Goal: Consume media (video, audio): Consume media (video, audio)

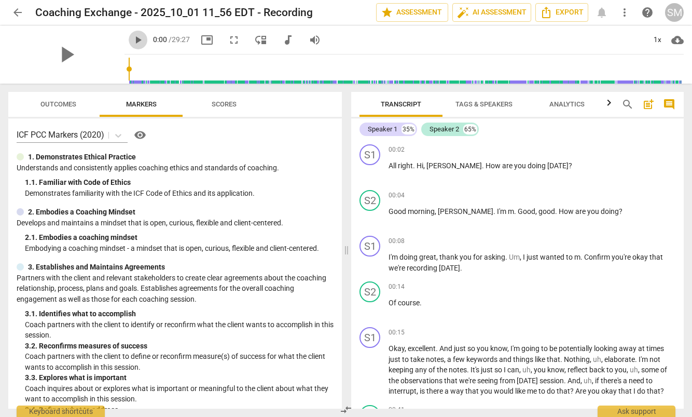
click at [132, 39] on span "play_arrow" at bounding box center [138, 40] width 12 height 12
type input "9"
type input "0.48"
type input "9"
type input "0.48"
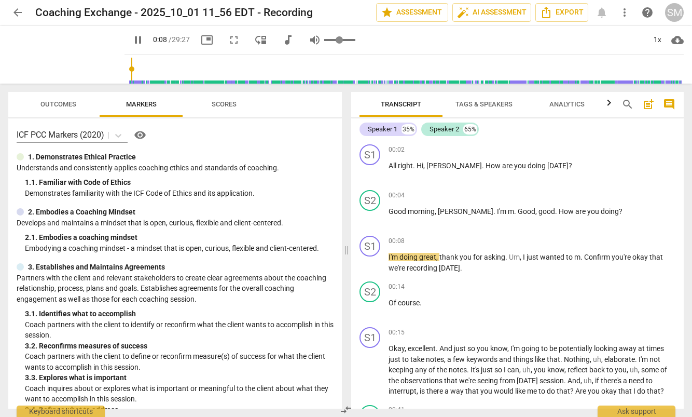
click at [329, 39] on input "range" at bounding box center [339, 40] width 31 height 2
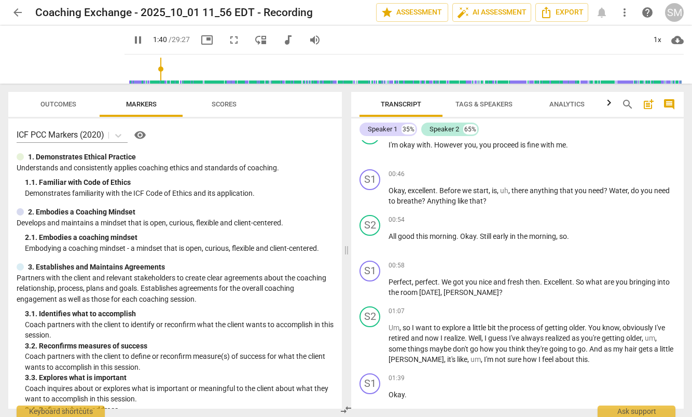
scroll to position [577, 0]
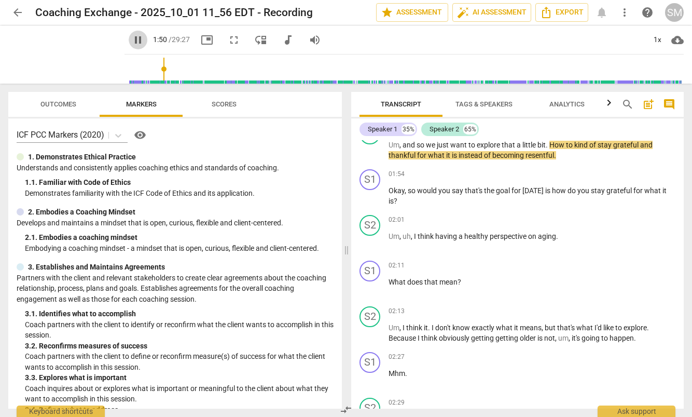
click at [132, 39] on span "pause" at bounding box center [138, 40] width 12 height 12
click at [132, 39] on span "play_arrow" at bounding box center [138, 40] width 12 height 12
click at [629, 221] on p "Add competency" at bounding box center [650, 219] width 49 height 9
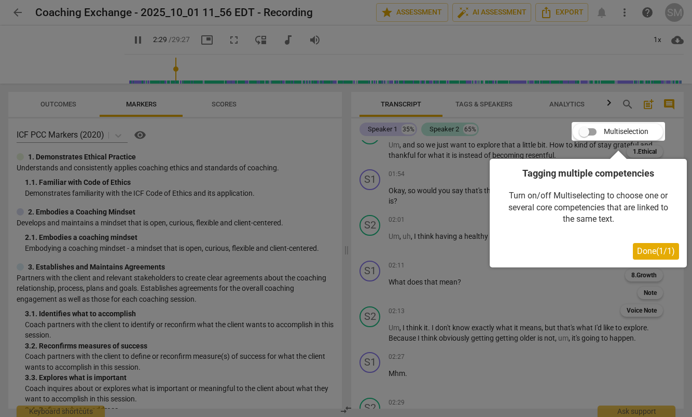
scroll to position [851, 0]
click at [332, 17] on div at bounding box center [346, 208] width 692 height 417
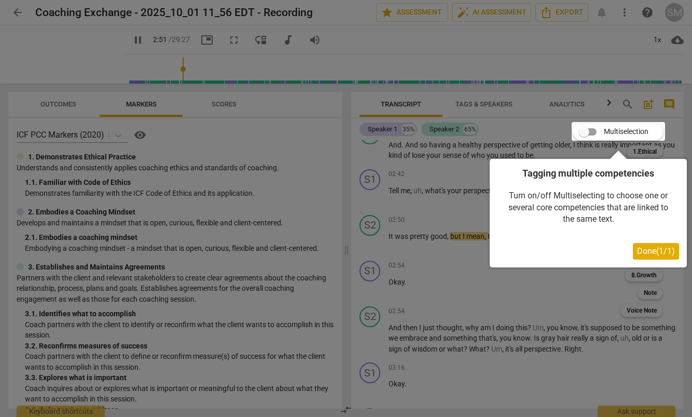
click at [648, 249] on span "Done ( 1 / 1 )" at bounding box center [656, 251] width 38 height 10
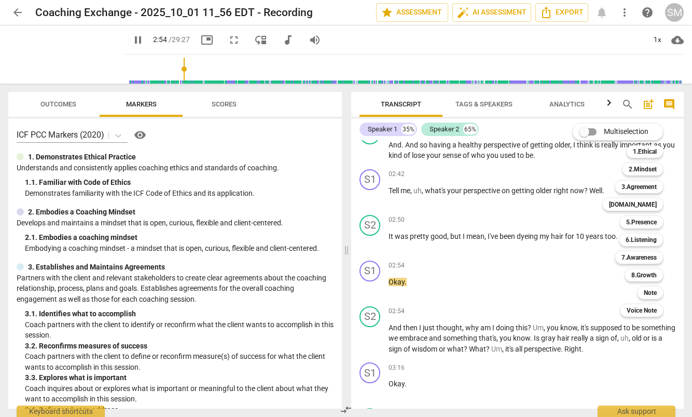
click at [126, 42] on div at bounding box center [346, 208] width 692 height 417
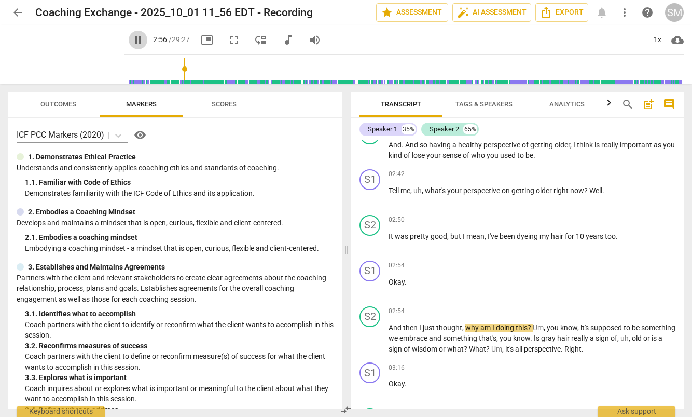
click at [132, 42] on span "pause" at bounding box center [138, 40] width 12 height 12
click at [132, 39] on span "play_arrow" at bounding box center [138, 40] width 12 height 12
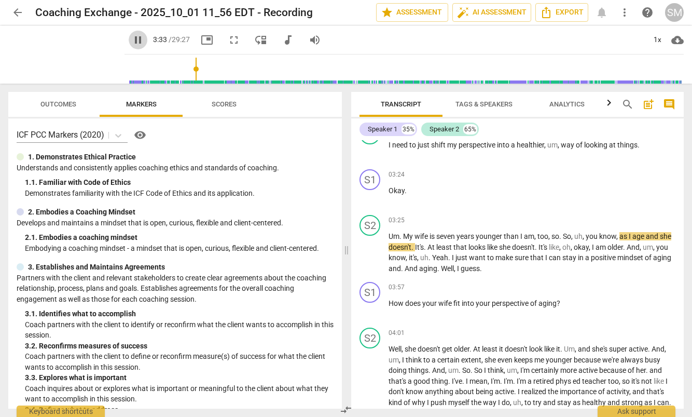
click at [132, 40] on span "pause" at bounding box center [138, 40] width 12 height 12
click at [132, 42] on span "play_arrow" at bounding box center [138, 40] width 12 height 12
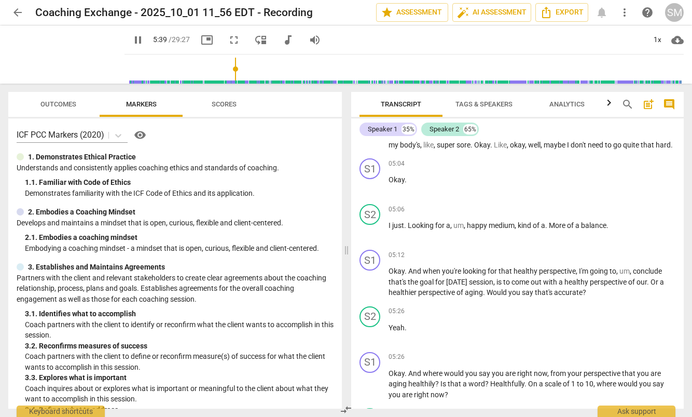
scroll to position [1709, 0]
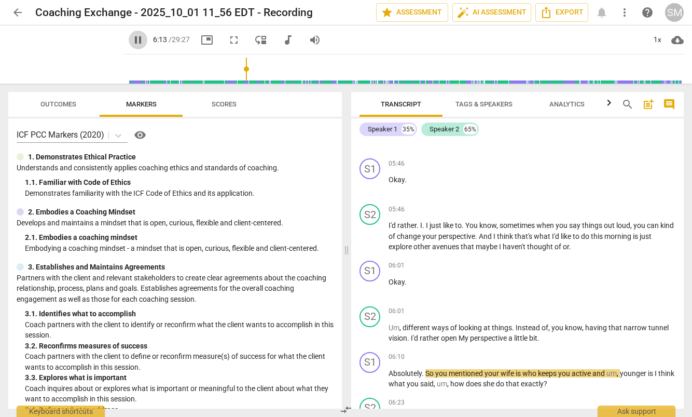
click at [132, 38] on span "pause" at bounding box center [138, 40] width 12 height 12
click at [132, 39] on span "play_arrow" at bounding box center [138, 40] width 12 height 12
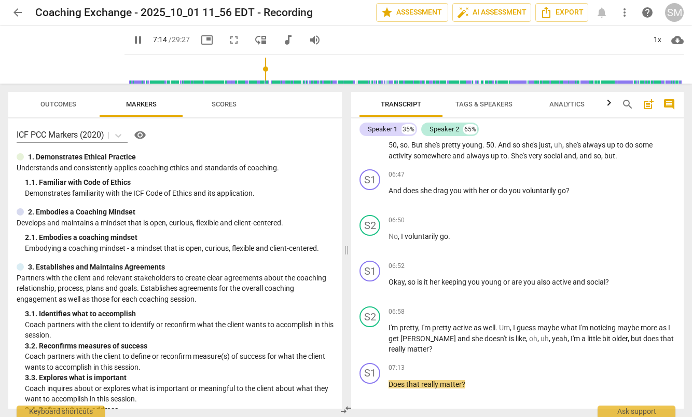
click at [132, 40] on span "pause" at bounding box center [138, 40] width 12 height 12
click at [132, 40] on span "play_arrow" at bounding box center [138, 40] width 12 height 12
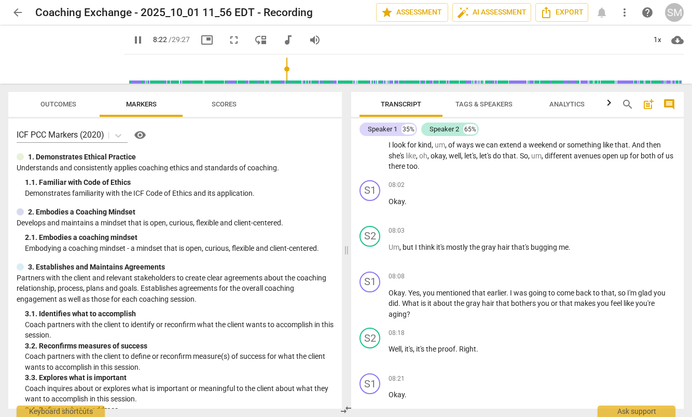
scroll to position [2869, 0]
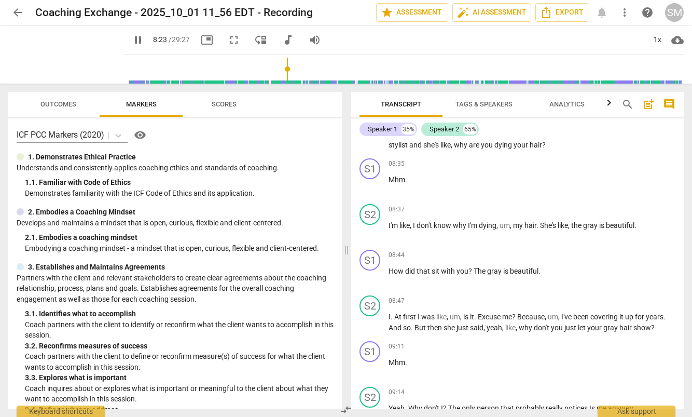
click at [132, 41] on span "pause" at bounding box center [138, 40] width 12 height 12
click at [132, 42] on span "play_arrow" at bounding box center [138, 40] width 12 height 12
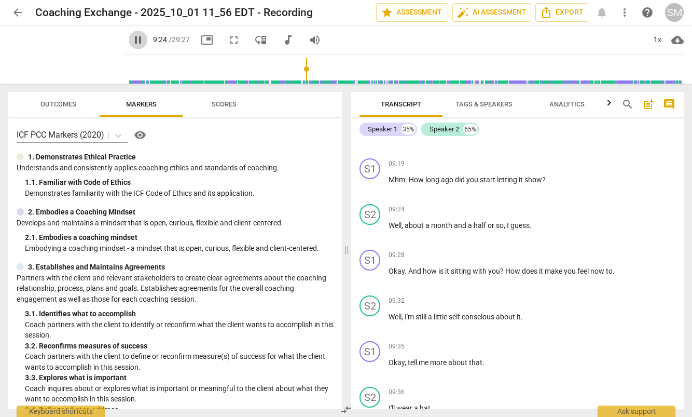
click at [132, 40] on span "pause" at bounding box center [138, 40] width 12 height 12
click at [132, 42] on span "play_arrow" at bounding box center [138, 40] width 12 height 12
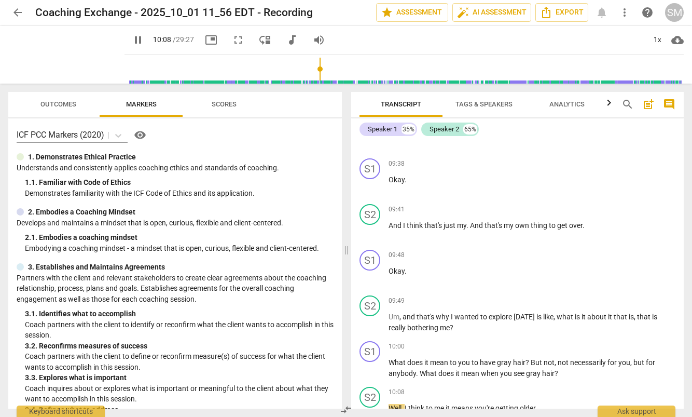
scroll to position [3691, 0]
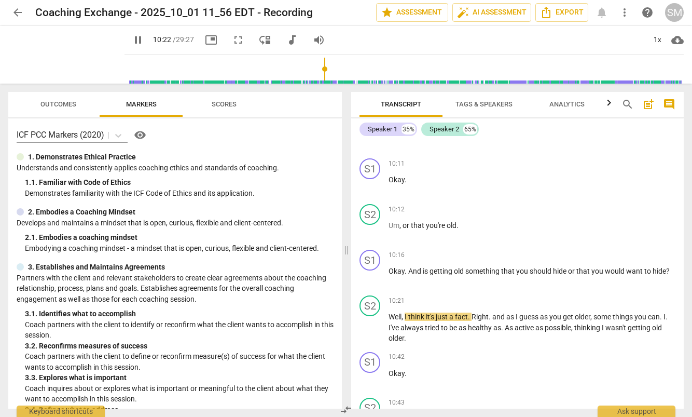
click at [132, 41] on span "pause" at bounding box center [138, 40] width 12 height 12
click at [132, 38] on span "play_arrow" at bounding box center [138, 40] width 12 height 12
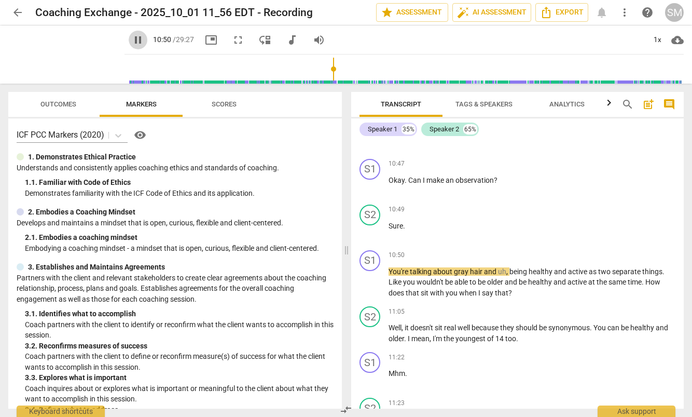
click at [132, 41] on span "pause" at bounding box center [138, 40] width 12 height 12
click at [132, 38] on span "play_arrow" at bounding box center [138, 40] width 12 height 12
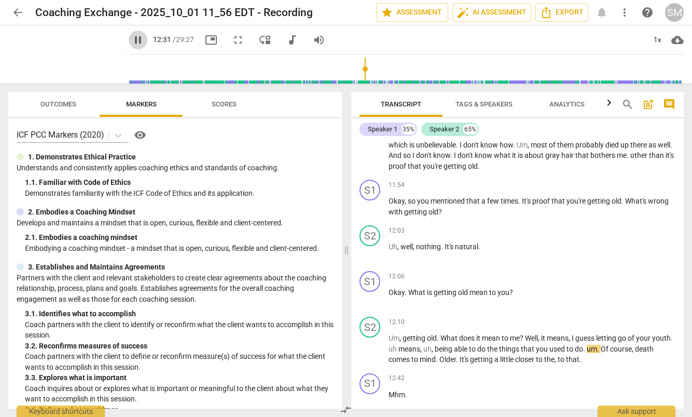
click at [132, 38] on span "pause" at bounding box center [138, 40] width 12 height 12
click at [132, 40] on span "play_arrow" at bounding box center [138, 40] width 12 height 12
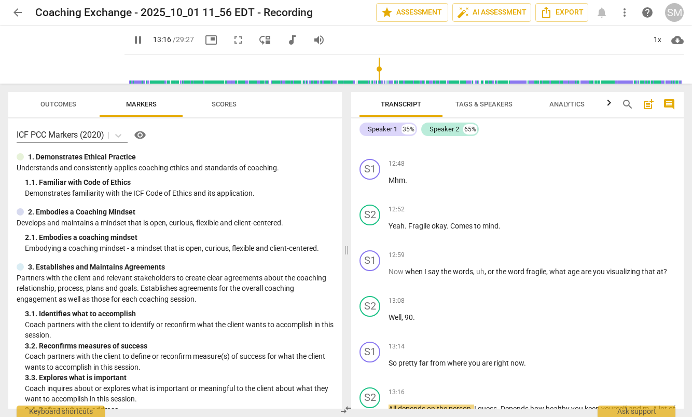
scroll to position [4840, 0]
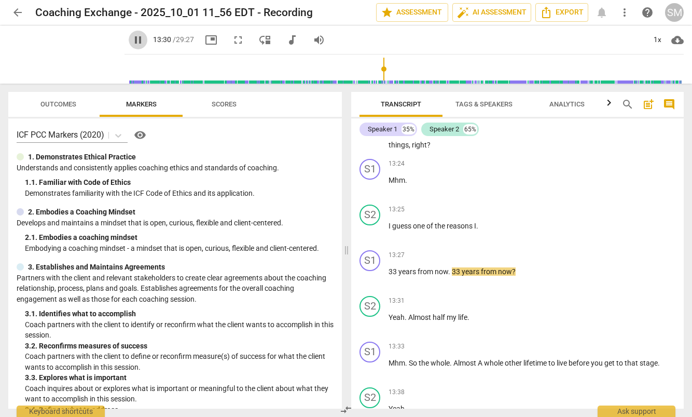
click at [132, 39] on span "pause" at bounding box center [138, 40] width 12 height 12
click at [132, 39] on span "play_arrow" at bounding box center [138, 40] width 12 height 12
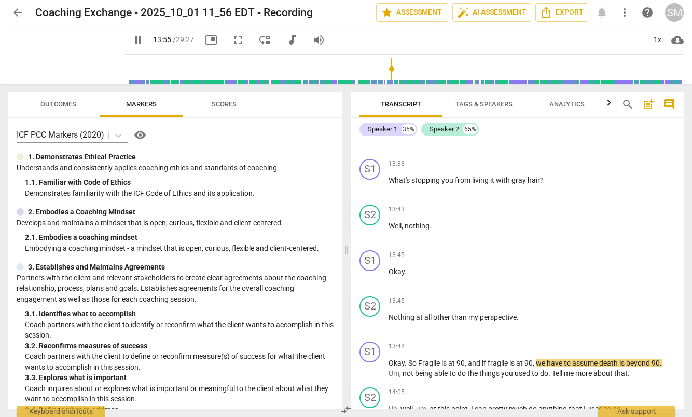
click at [132, 39] on span "pause" at bounding box center [138, 40] width 12 height 12
click at [132, 40] on span "play_arrow" at bounding box center [138, 40] width 12 height 12
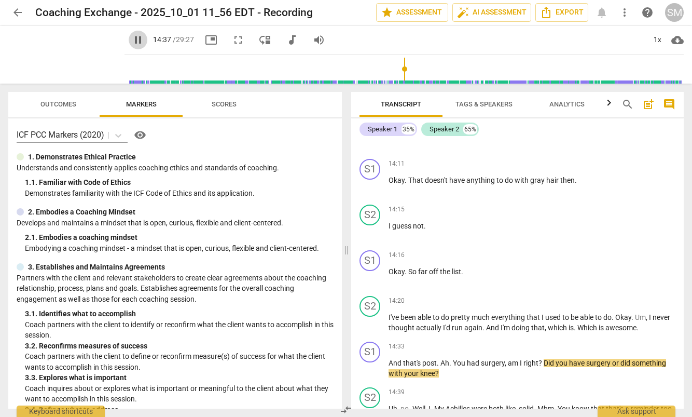
click at [132, 38] on span "pause" at bounding box center [138, 40] width 12 height 12
click at [132, 40] on span "play_arrow" at bounding box center [138, 40] width 12 height 12
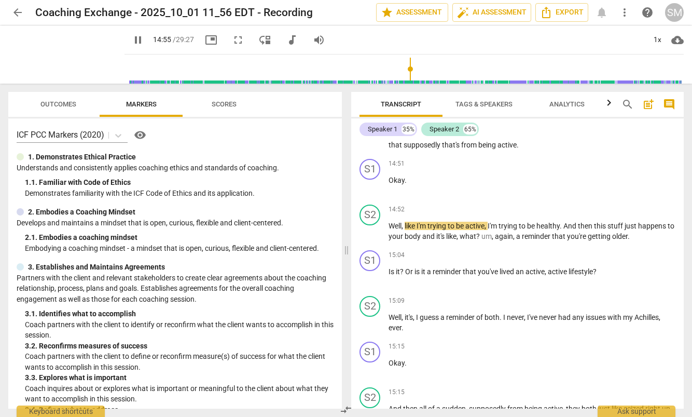
click at [132, 43] on span "pause" at bounding box center [138, 40] width 12 height 12
click at [132, 41] on span "play_arrow" at bounding box center [138, 40] width 12 height 12
click at [132, 40] on span "pause" at bounding box center [138, 40] width 12 height 12
click at [132, 42] on span "play_arrow" at bounding box center [138, 40] width 12 height 12
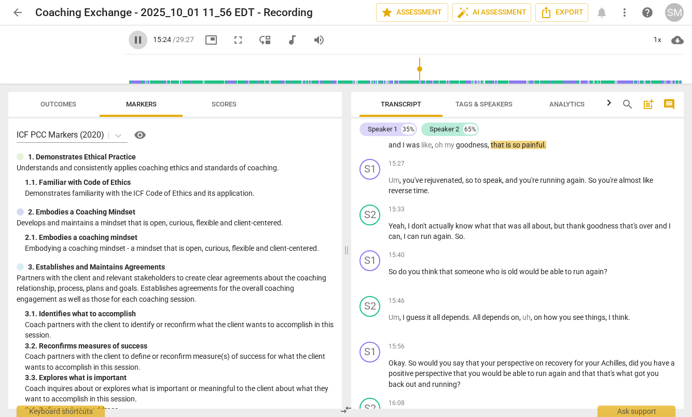
click at [132, 39] on span "pause" at bounding box center [138, 40] width 12 height 12
click at [132, 41] on span "play_arrow" at bounding box center [138, 40] width 12 height 12
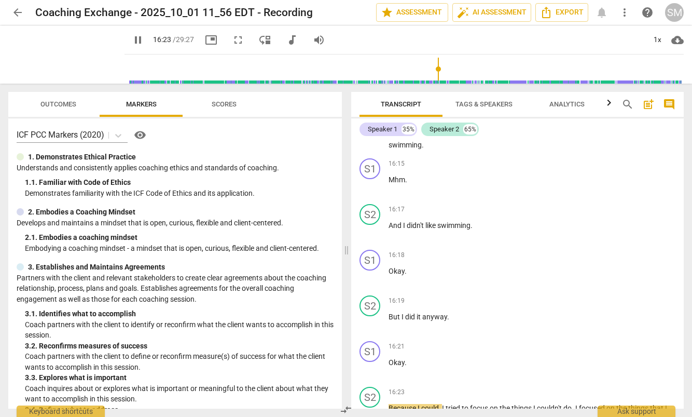
scroll to position [6495, 0]
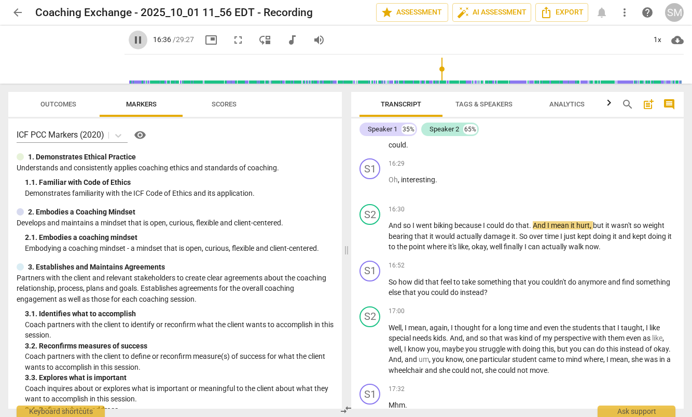
click at [132, 44] on span "pause" at bounding box center [138, 40] width 12 height 12
click at [132, 40] on span "play_arrow" at bounding box center [138, 40] width 12 height 12
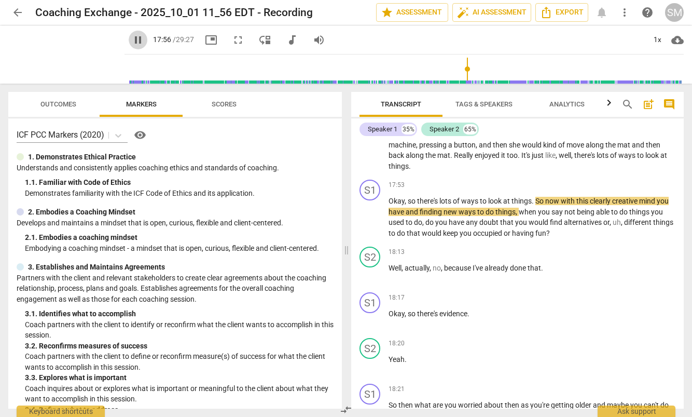
click at [132, 45] on span "pause" at bounding box center [138, 40] width 12 height 12
click at [57, 54] on span "play_arrow" at bounding box center [66, 54] width 27 height 27
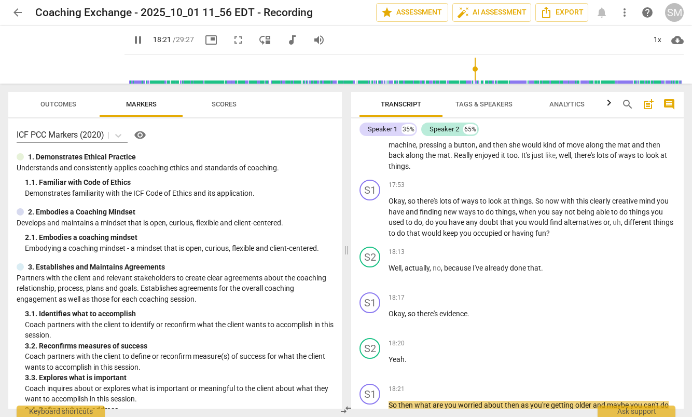
scroll to position [7083, 0]
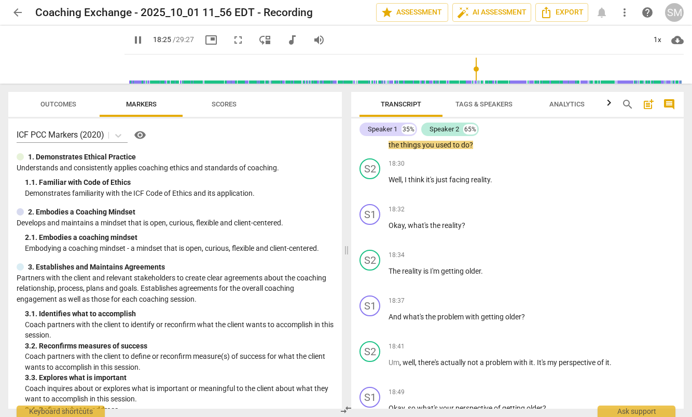
click at [132, 39] on span "pause" at bounding box center [138, 40] width 12 height 12
click at [132, 39] on span "play_arrow" at bounding box center [138, 40] width 12 height 12
click at [132, 40] on span "pause" at bounding box center [138, 40] width 12 height 12
click at [132, 39] on span "play_arrow" at bounding box center [138, 40] width 12 height 12
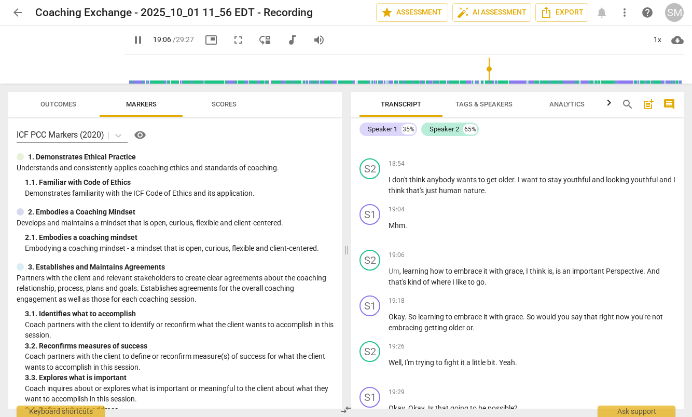
click at [132, 39] on span "pause" at bounding box center [138, 40] width 12 height 12
click at [132, 40] on span "play_arrow" at bounding box center [138, 40] width 12 height 12
click at [132, 41] on span "pause" at bounding box center [138, 40] width 12 height 12
click at [132, 39] on span "play_arrow" at bounding box center [138, 40] width 12 height 12
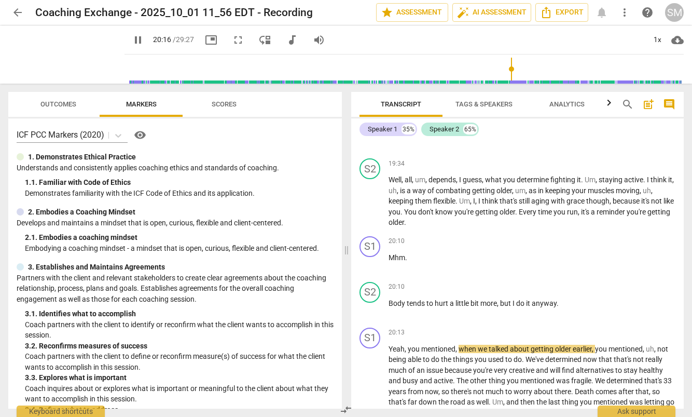
click at [132, 41] on span "pause" at bounding box center [138, 40] width 12 height 12
click at [276, 133] on div "ICF PCC Markers (2020) visibility" at bounding box center [175, 135] width 317 height 17
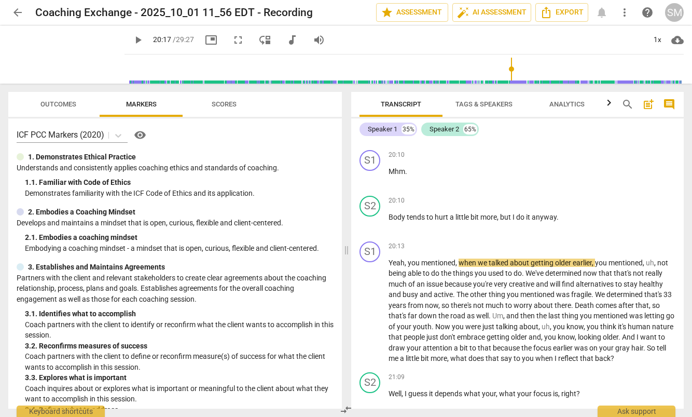
scroll to position [7739, 0]
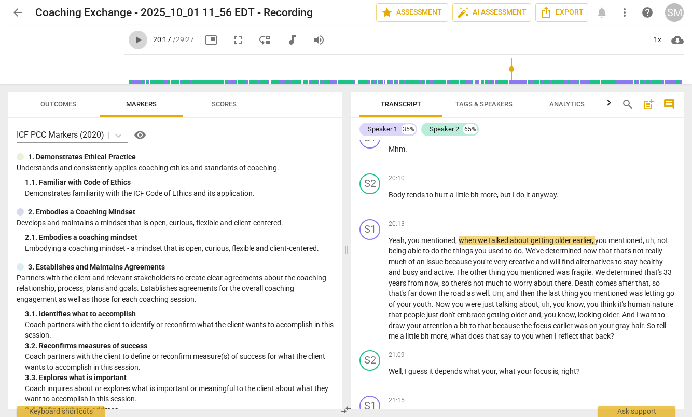
click at [132, 39] on span "play_arrow" at bounding box center [138, 40] width 12 height 12
click at [132, 38] on span "pause" at bounding box center [138, 40] width 12 height 12
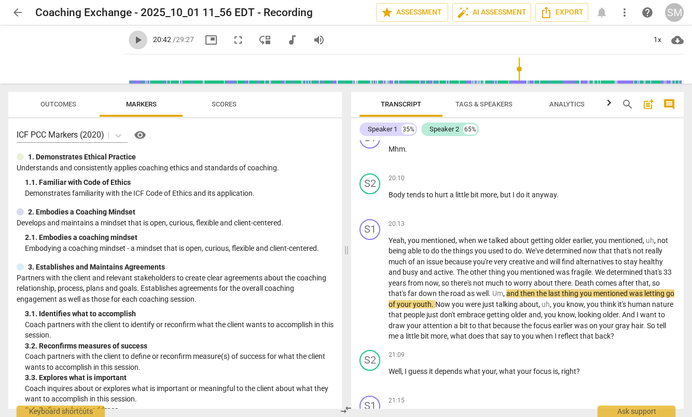
click at [132, 43] on span "play_arrow" at bounding box center [138, 40] width 12 height 12
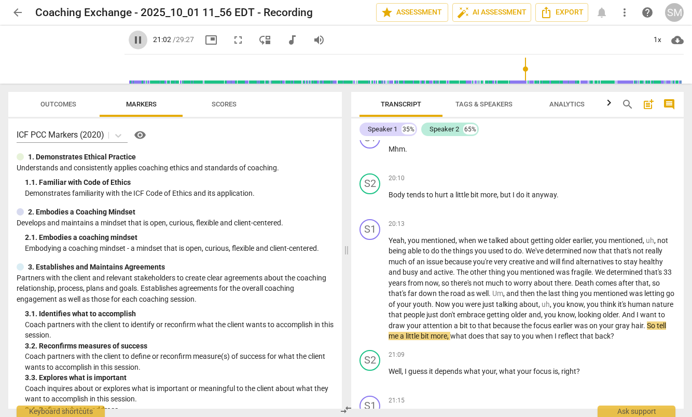
click at [132, 40] on span "pause" at bounding box center [138, 40] width 12 height 12
click at [132, 40] on span "play_arrow" at bounding box center [138, 40] width 12 height 12
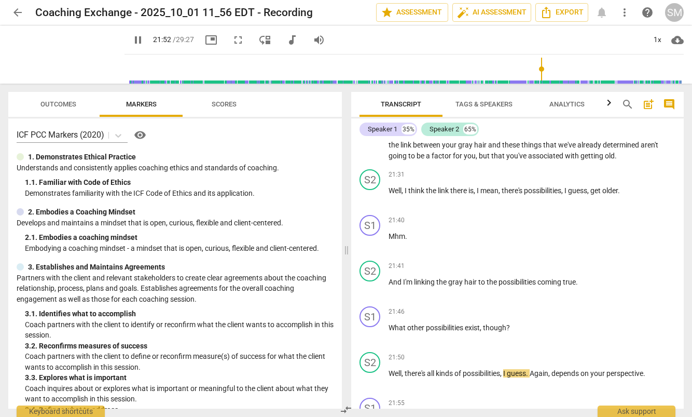
click at [132, 41] on span "pause" at bounding box center [138, 40] width 12 height 12
click at [132, 38] on span "play_arrow" at bounding box center [138, 40] width 12 height 12
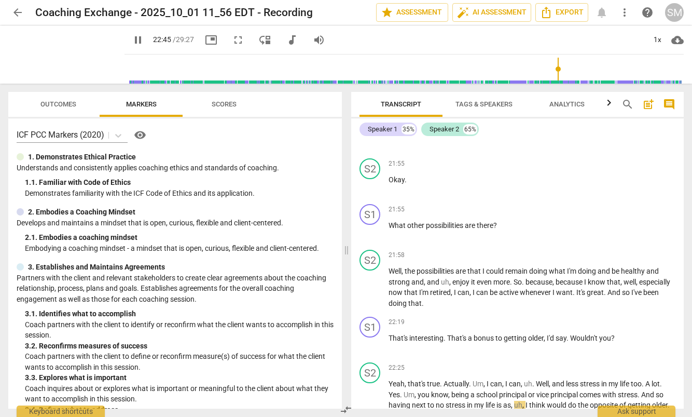
scroll to position [8577, 0]
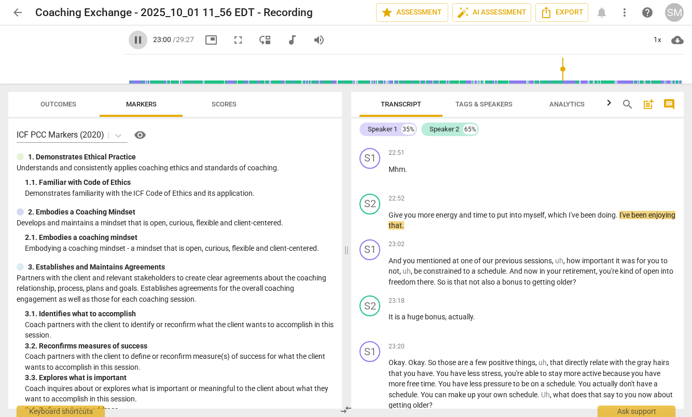
click at [132, 38] on span "pause" at bounding box center [138, 40] width 12 height 12
click at [132, 41] on span "play_arrow" at bounding box center [138, 40] width 12 height 12
click at [132, 40] on span "pause" at bounding box center [138, 40] width 12 height 12
click at [132, 40] on span "play_arrow" at bounding box center [138, 40] width 12 height 12
click at [132, 37] on span "pause" at bounding box center [138, 40] width 12 height 12
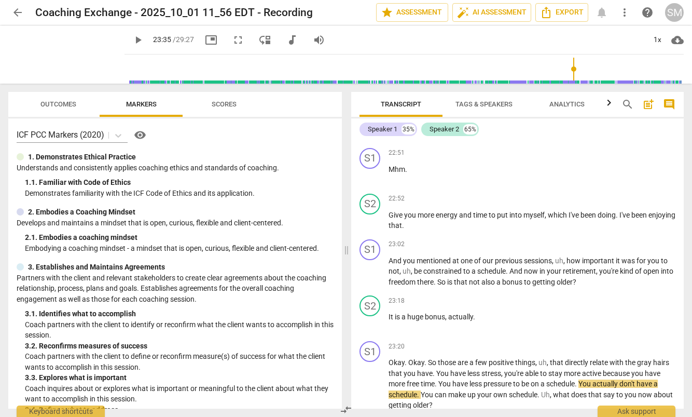
click at [132, 41] on span "play_arrow" at bounding box center [138, 40] width 12 height 12
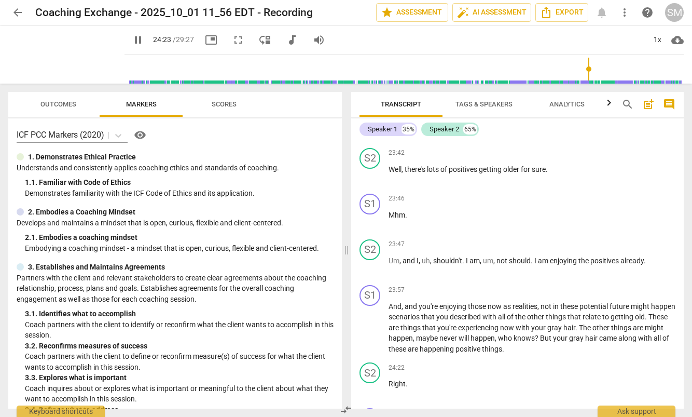
scroll to position [9154, 0]
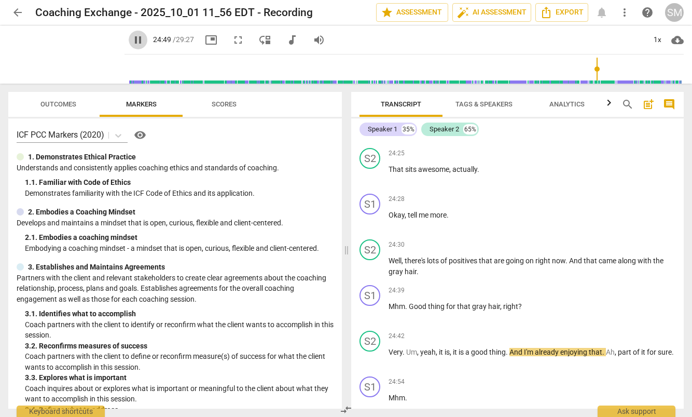
click at [132, 40] on span "pause" at bounding box center [138, 40] width 12 height 12
click at [132, 42] on span "play_arrow" at bounding box center [138, 40] width 12 height 12
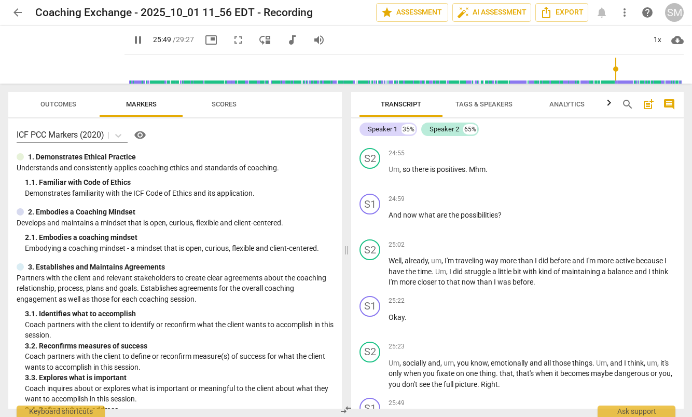
scroll to position [9723, 0]
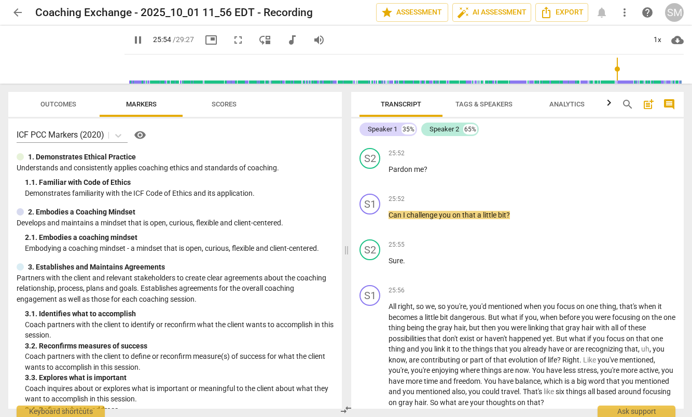
click at [132, 38] on span "pause" at bounding box center [138, 40] width 12 height 12
click at [132, 38] on span "play_arrow" at bounding box center [138, 40] width 12 height 12
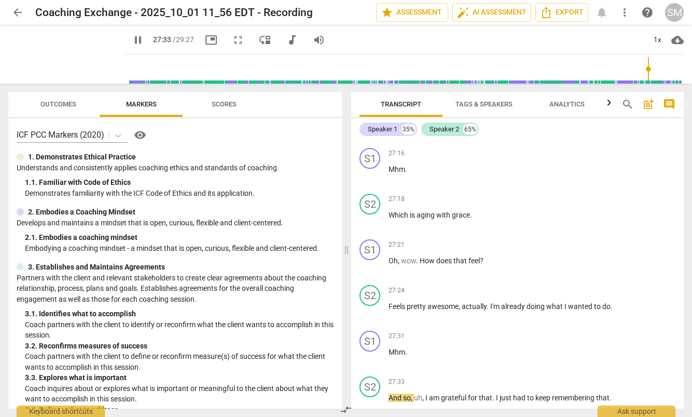
scroll to position [10585, 0]
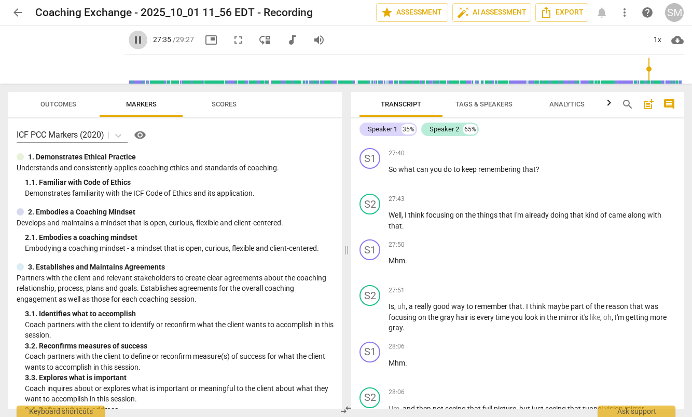
click at [132, 36] on span "pause" at bounding box center [138, 40] width 12 height 12
click at [132, 42] on span "play_arrow" at bounding box center [138, 40] width 12 height 12
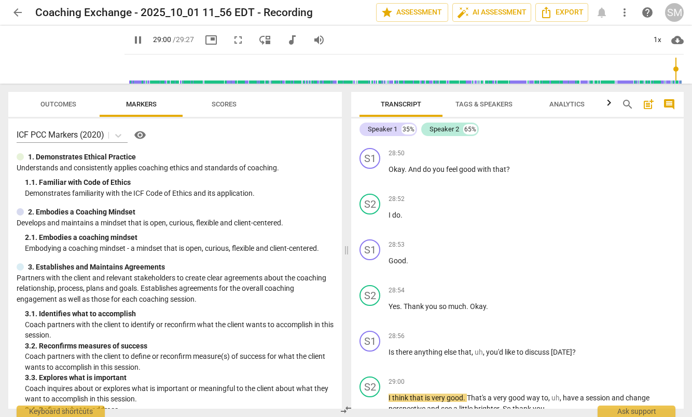
scroll to position [11360, 0]
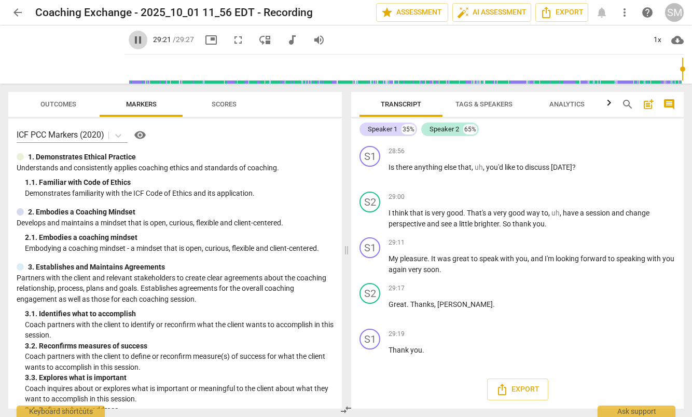
click at [132, 42] on span "pause" at bounding box center [138, 40] width 12 height 12
type input "1762"
click at [271, 150] on div "ICF PCC Markers (2020) visibility 1. Demonstrates Ethical Practice Understands …" at bounding box center [175, 263] width 334 height 290
